Goal: Task Accomplishment & Management: Use online tool/utility

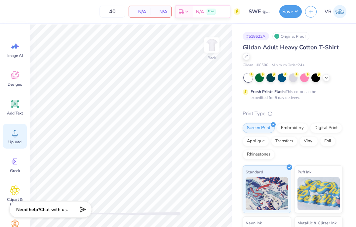
click at [17, 130] on icon at bounding box center [15, 132] width 10 height 10
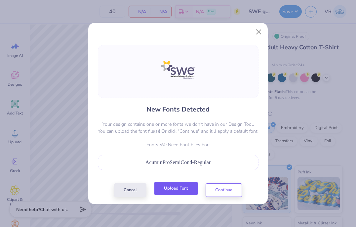
click at [167, 185] on button "Upload Font" at bounding box center [175, 188] width 43 height 14
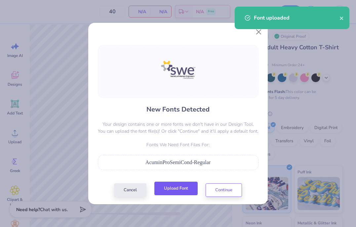
click at [176, 187] on button "Upload Font" at bounding box center [175, 188] width 43 height 14
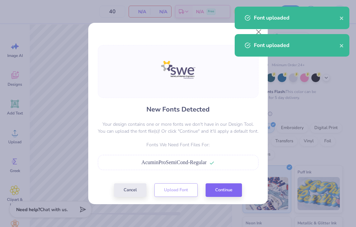
click at [225, 179] on div "New Fonts Detected Your design contains one or more fonts we don't have in our …" at bounding box center [178, 121] width 164 height 152
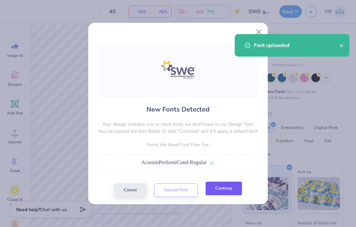
click at [222, 191] on button "Continue" at bounding box center [223, 188] width 36 height 14
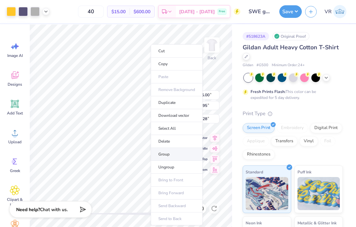
click at [171, 150] on li "Group" at bounding box center [177, 154] width 52 height 13
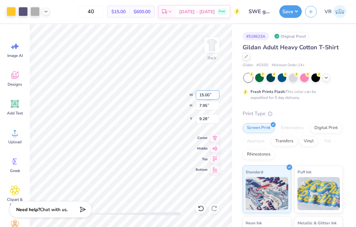
click at [212, 93] on input "15.00" at bounding box center [208, 94] width 24 height 9
type input "12.50"
type input "6.62"
type input "9.94"
type input "3.00"
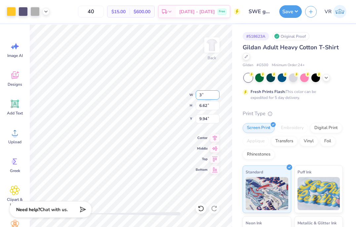
type input "1.59"
type input "12.46"
type input "3.50"
type input "1.85"
type input "12.32"
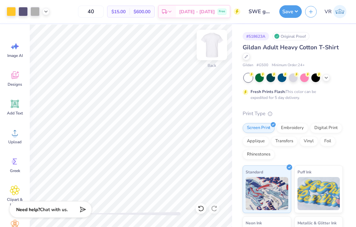
click at [214, 50] on img at bounding box center [211, 45] width 26 height 26
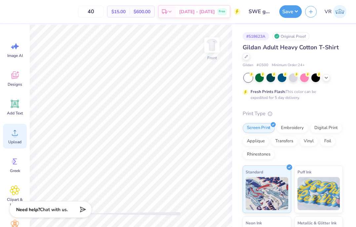
click at [19, 133] on icon at bounding box center [15, 132] width 10 height 10
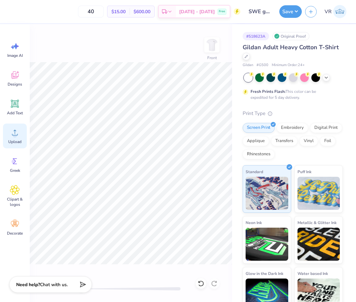
click at [18, 136] on icon at bounding box center [15, 132] width 10 height 10
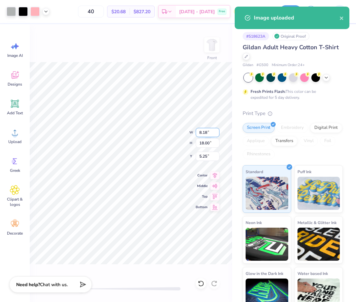
click at [202, 133] on input "8.18" at bounding box center [208, 132] width 24 height 9
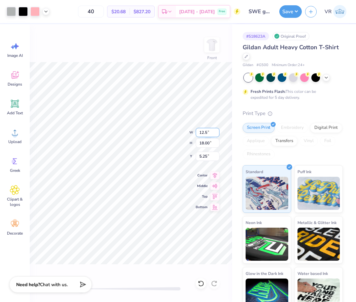
type input "12.5"
type input "15"
type input "6.82"
type input "15.00"
click at [206, 159] on input "6.75" at bounding box center [208, 156] width 24 height 9
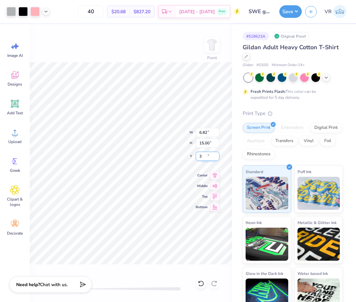
type input "3"
click at [46, 13] on icon at bounding box center [45, 10] width 5 height 5
drag, startPoint x: 281, startPoint y: 15, endPoint x: 282, endPoint y: 18, distance: 4.1
click at [281, 15] on button "Save" at bounding box center [290, 11] width 22 height 13
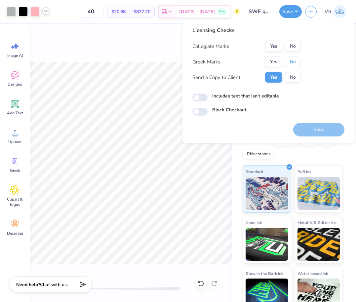
click at [289, 60] on button "No" at bounding box center [293, 61] width 16 height 11
click at [293, 47] on button "No" at bounding box center [293, 46] width 16 height 11
click at [297, 123] on div "Save" at bounding box center [318, 130] width 51 height 14
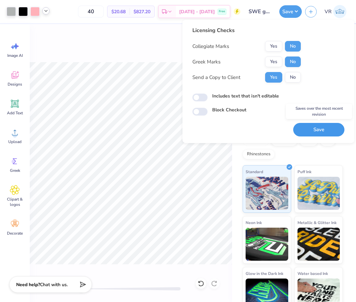
click at [303, 126] on button "Save" at bounding box center [318, 130] width 51 height 14
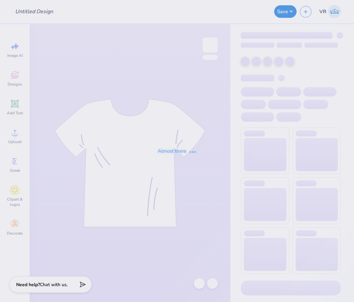
type input "T-Shirt"
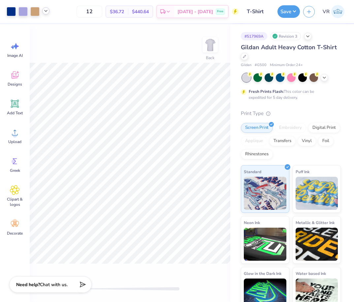
click at [42, 10] on div at bounding box center [45, 10] width 7 height 7
click at [45, 10] on icon at bounding box center [45, 10] width 5 height 5
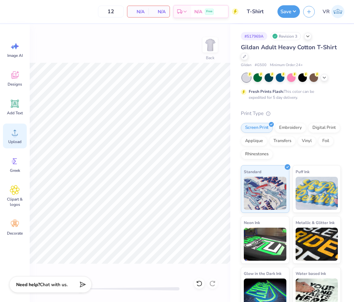
click at [13, 135] on icon at bounding box center [15, 132] width 10 height 10
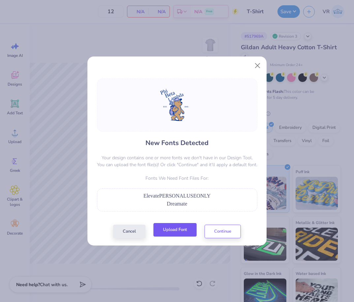
click at [170, 229] on button "Upload Font" at bounding box center [175, 230] width 43 height 14
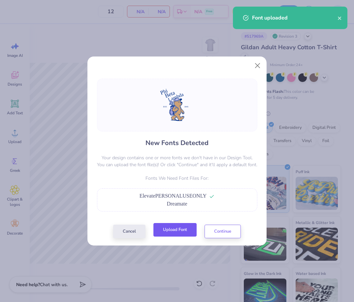
click at [168, 232] on button "Upload Font" at bounding box center [175, 230] width 43 height 14
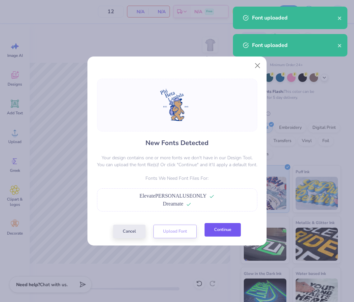
click at [213, 229] on button "Continue" at bounding box center [223, 230] width 36 height 14
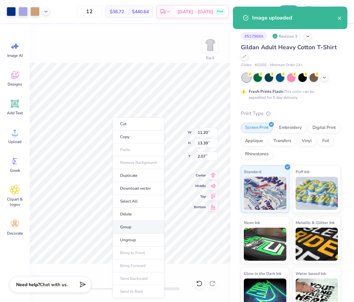
click at [127, 225] on li "Group" at bounding box center [139, 227] width 52 height 13
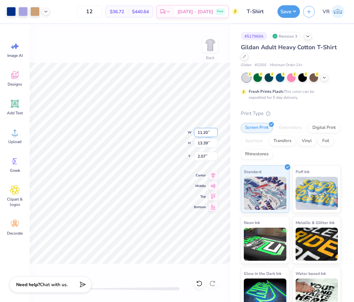
click at [205, 133] on input "11.20" at bounding box center [206, 132] width 24 height 9
type input "12.50"
type input "14.95"
click at [203, 156] on input "1.28" at bounding box center [206, 156] width 24 height 9
type input "3"
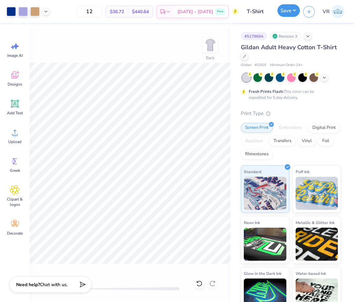
click at [291, 9] on button "Save" at bounding box center [289, 10] width 22 height 13
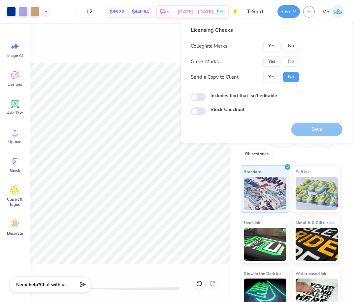
drag, startPoint x: 284, startPoint y: 65, endPoint x: 291, endPoint y: 51, distance: 15.2
click at [284, 64] on button "No" at bounding box center [291, 61] width 16 height 11
click at [292, 47] on button "No" at bounding box center [291, 46] width 16 height 11
click at [316, 129] on button "Save" at bounding box center [317, 130] width 51 height 14
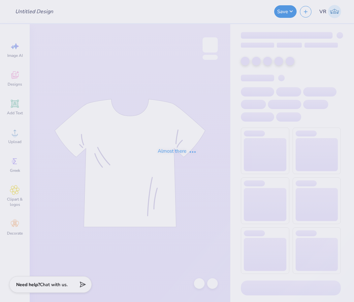
type input "T-Shirt"
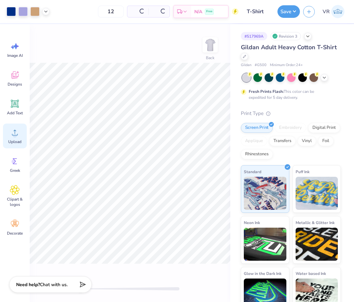
click at [18, 136] on icon at bounding box center [15, 132] width 10 height 10
click at [19, 130] on icon at bounding box center [15, 132] width 10 height 10
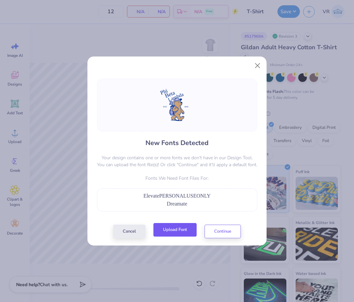
click at [187, 231] on button "Upload Font" at bounding box center [175, 230] width 43 height 14
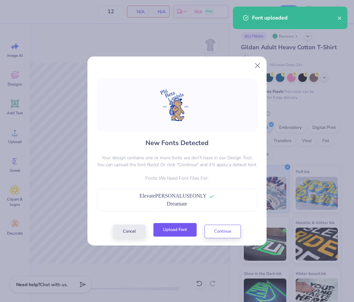
click at [176, 227] on button "Upload Font" at bounding box center [175, 230] width 43 height 14
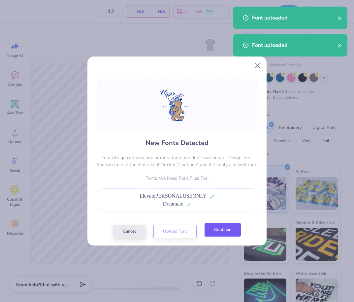
click at [219, 234] on button "Continue" at bounding box center [223, 230] width 36 height 14
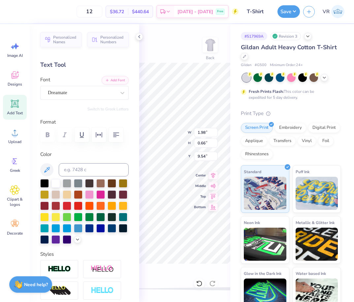
scroll to position [5, 1]
type textarea "1954"
click at [136, 38] on div at bounding box center [139, 36] width 7 height 7
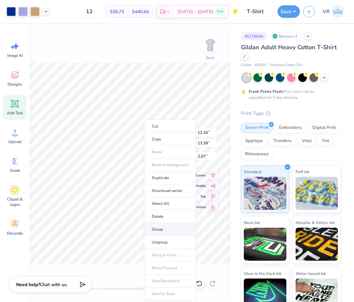
click at [166, 230] on li "Group" at bounding box center [170, 229] width 52 height 13
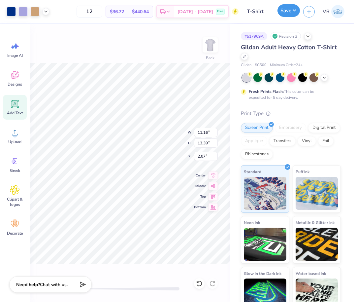
click at [292, 14] on button "Save" at bounding box center [289, 10] width 22 height 13
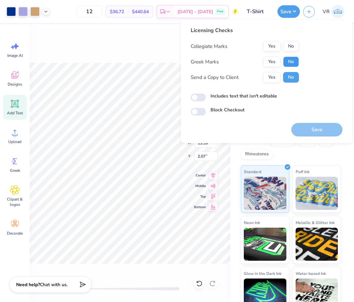
click at [291, 64] on button "No" at bounding box center [291, 61] width 16 height 11
click at [292, 48] on button "No" at bounding box center [291, 46] width 16 height 11
click at [313, 138] on div "Licensing Checks Collegiate Marks Yes No Greek Marks Yes No Send a Copy to Clie…" at bounding box center [267, 81] width 172 height 123
click at [315, 127] on button "Save" at bounding box center [317, 130] width 51 height 14
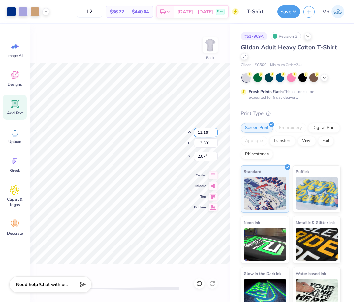
click at [203, 133] on input "11.16" at bounding box center [206, 132] width 24 height 9
type input "12.50"
type input "15.01"
type input "1.26"
click at [202, 157] on input "1.26" at bounding box center [206, 156] width 24 height 9
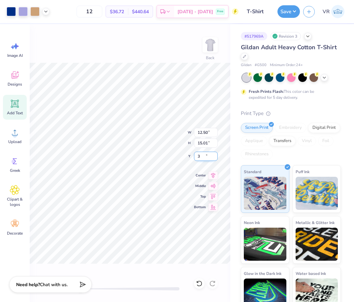
type input "3"
click at [210, 143] on input "15.01" at bounding box center [206, 142] width 24 height 9
type input "15"
type input "12.49"
type input "15.00"
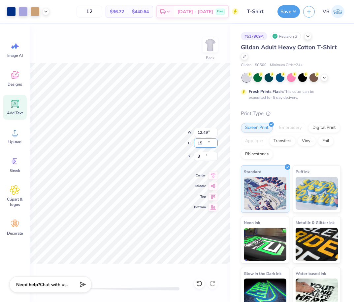
type input "3.00"
click at [207, 154] on input "3.00" at bounding box center [206, 156] width 24 height 9
click at [209, 130] on input "12.49" at bounding box center [206, 132] width 24 height 9
type input "12.00"
type input "14.41"
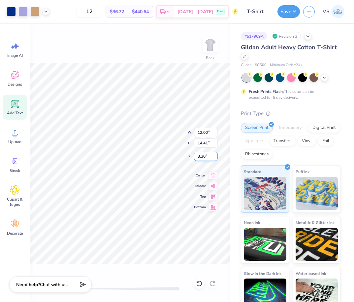
click at [208, 155] on input "3.30" at bounding box center [206, 156] width 24 height 9
type input "3"
click at [286, 7] on button "Save" at bounding box center [289, 10] width 22 height 13
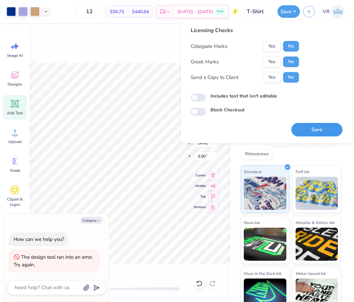
click at [316, 130] on button "Save" at bounding box center [317, 130] width 51 height 14
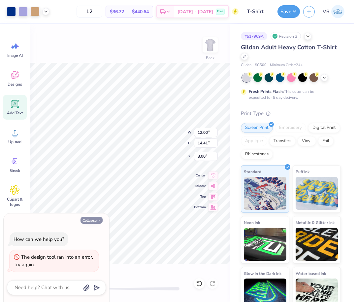
click at [93, 220] on button "Collapse" at bounding box center [92, 220] width 22 height 7
type textarea "x"
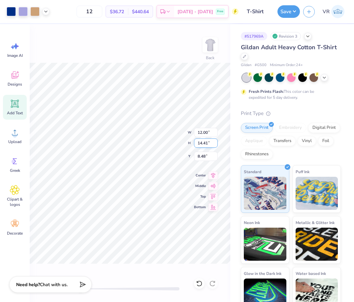
click at [201, 144] on input "14.41" at bounding box center [206, 142] width 24 height 9
type input "14"
type input "11.66"
type input "14.00"
click at [206, 154] on input "8.68" at bounding box center [206, 156] width 24 height 9
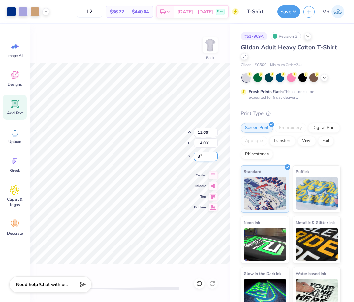
type input "3"
click at [198, 141] on input "14.00" at bounding box center [206, 142] width 24 height 9
type input "13"
type input "10.83"
type input "13.00"
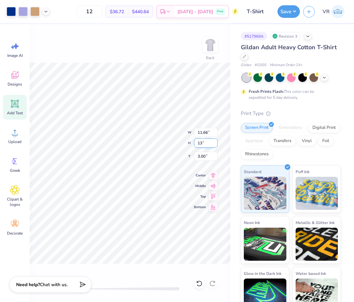
type input "3.50"
click at [202, 156] on input "3.50" at bounding box center [206, 156] width 24 height 9
type input "3"
click at [286, 15] on button "Save" at bounding box center [289, 10] width 22 height 13
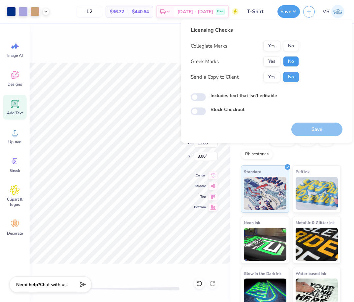
click at [293, 61] on button "No" at bounding box center [291, 61] width 16 height 11
click at [290, 49] on button "No" at bounding box center [291, 46] width 16 height 11
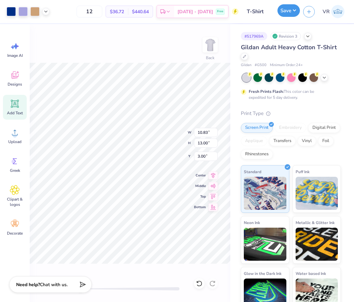
click at [290, 13] on button "Save" at bounding box center [289, 10] width 22 height 13
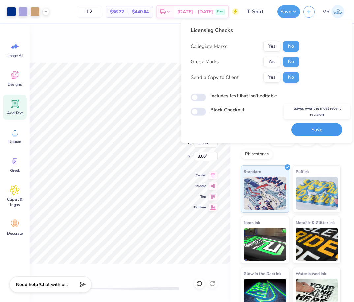
click at [303, 124] on button "Save" at bounding box center [317, 130] width 51 height 14
